Goal: Task Accomplishment & Management: Manage account settings

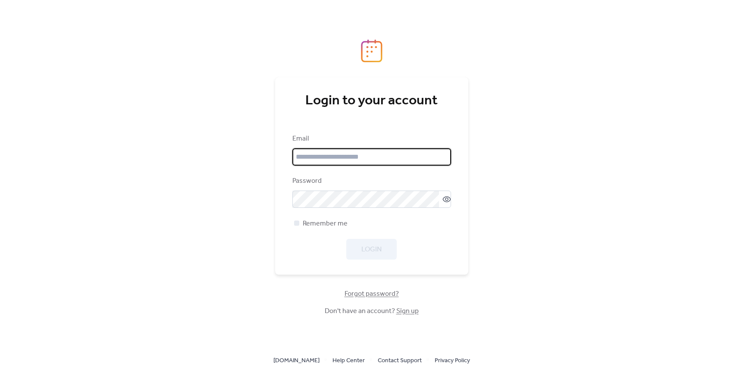
type input "**********"
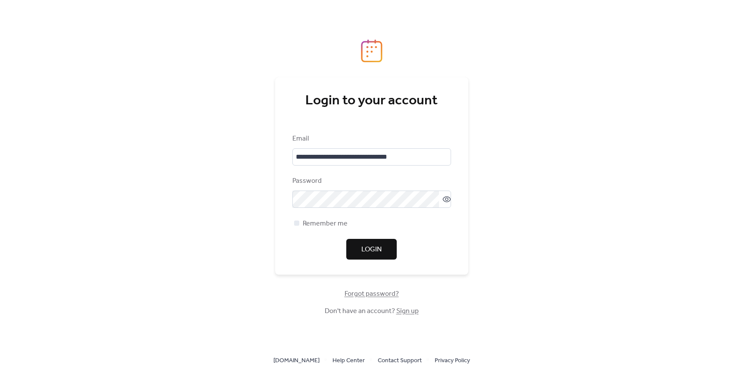
click at [372, 250] on div "Login" at bounding box center [372, 249] width 159 height 21
click at [371, 250] on span "Login" at bounding box center [372, 250] width 20 height 10
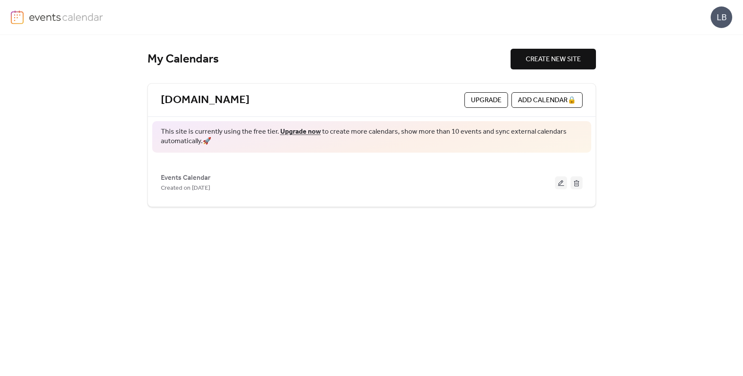
click at [559, 183] on button at bounding box center [561, 182] width 12 height 13
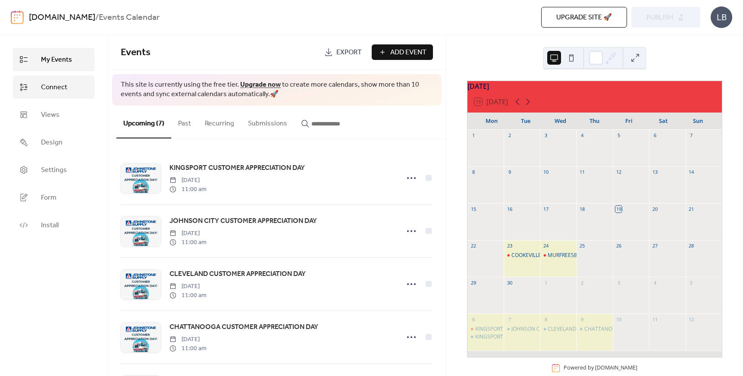
click at [59, 84] on span "Connect" at bounding box center [54, 87] width 26 height 10
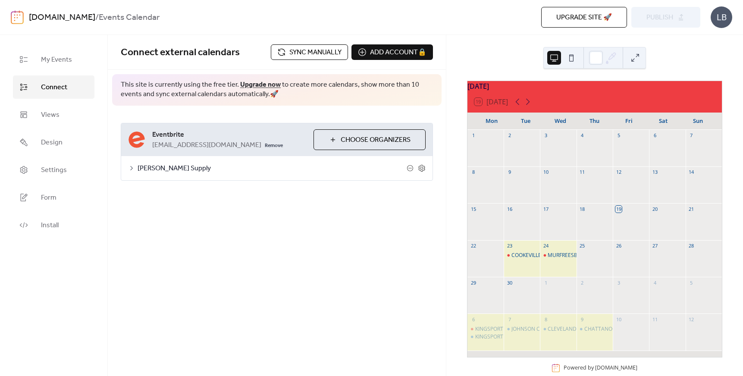
click at [290, 51] on span "Sync manually" at bounding box center [316, 52] width 52 height 10
click at [530, 105] on icon at bounding box center [528, 102] width 4 height 6
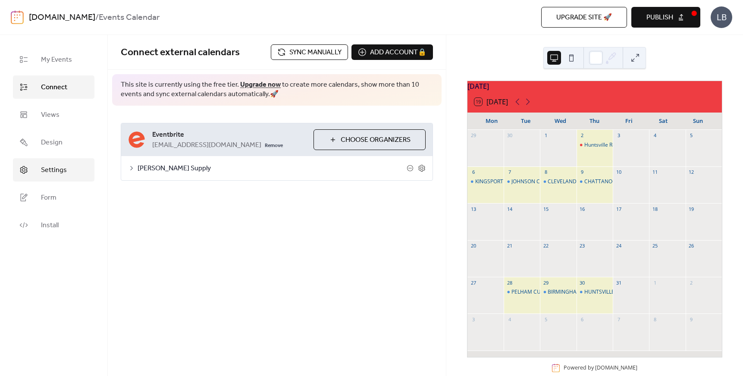
click at [50, 168] on span "Settings" at bounding box center [54, 170] width 26 height 10
